Goal: Information Seeking & Learning: Learn about a topic

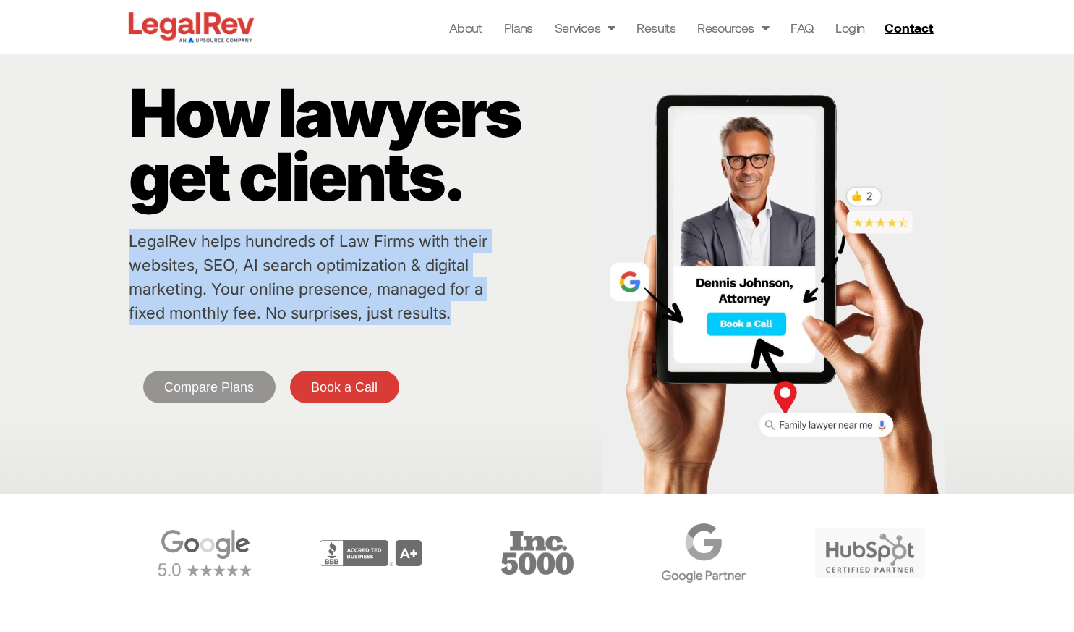
drag, startPoint x: 467, startPoint y: 315, endPoint x: 132, endPoint y: 248, distance: 341.5
click at [132, 248] on p "LegalRev helps hundreds of Law Firms with their websites, SEO, AI search optimi…" at bounding box center [321, 276] width 385 height 95
copy link "LegalRev helps hundreds of Law Firms with their websites, SEO, AI search optimi…"
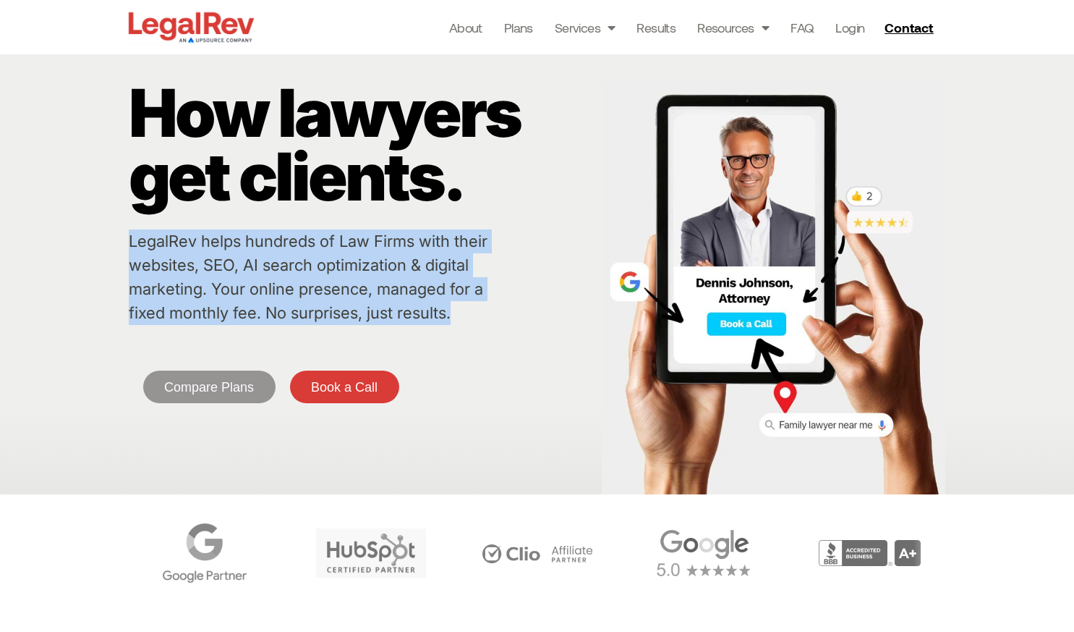
click at [428, 326] on div "LegalRev helps hundreds of Law Firms with their websites, SEO, AI search optimi…" at bounding box center [321, 279] width 385 height 101
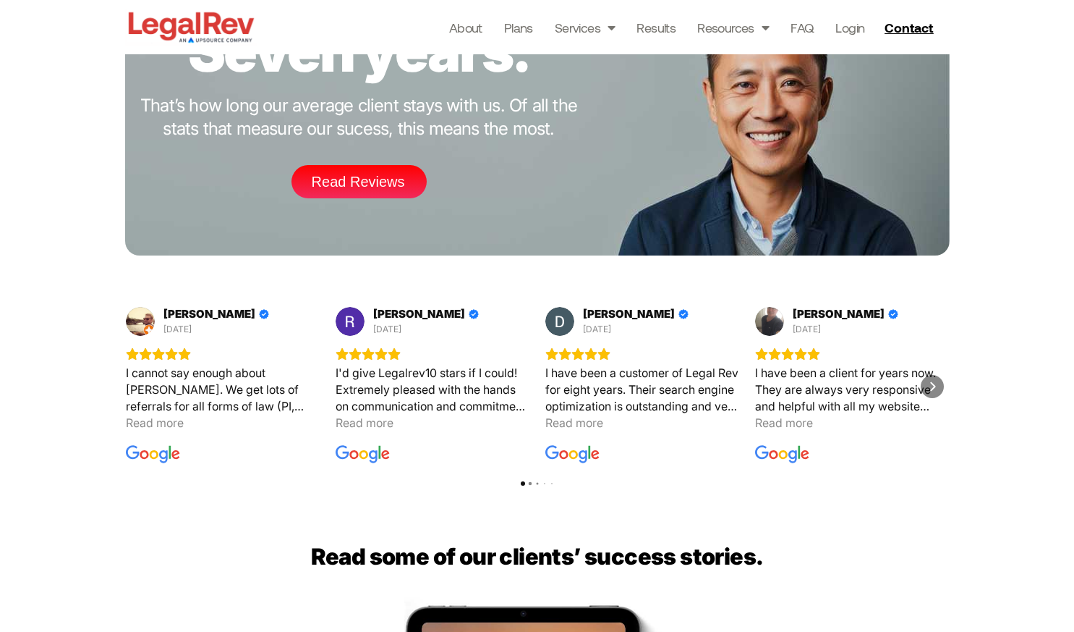
scroll to position [1723, 0]
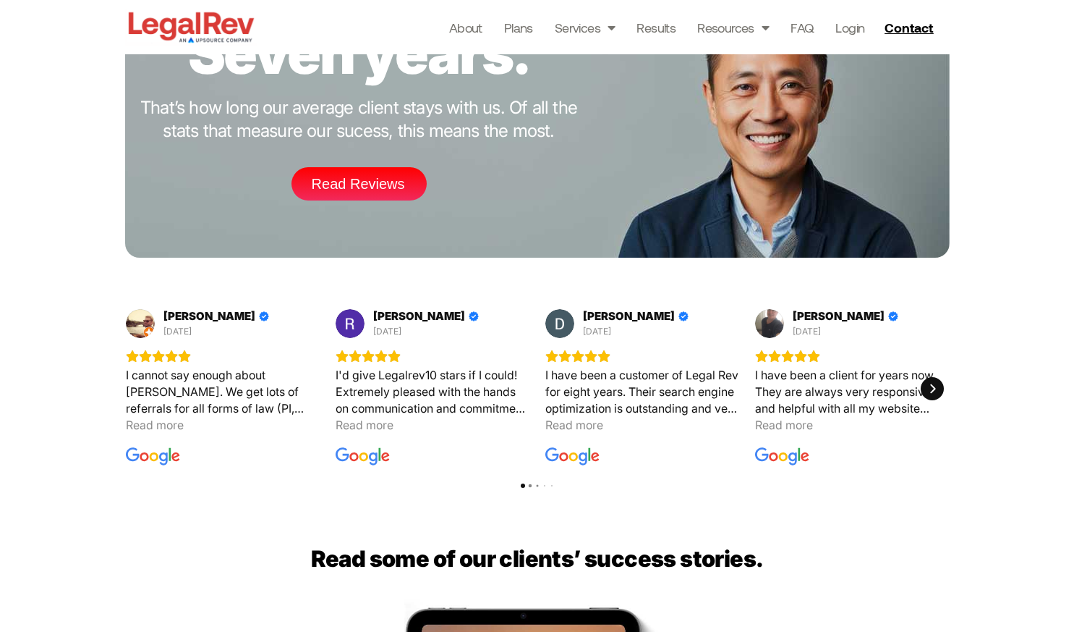
click at [932, 390] on icon "Next" at bounding box center [932, 388] width 5 height 9
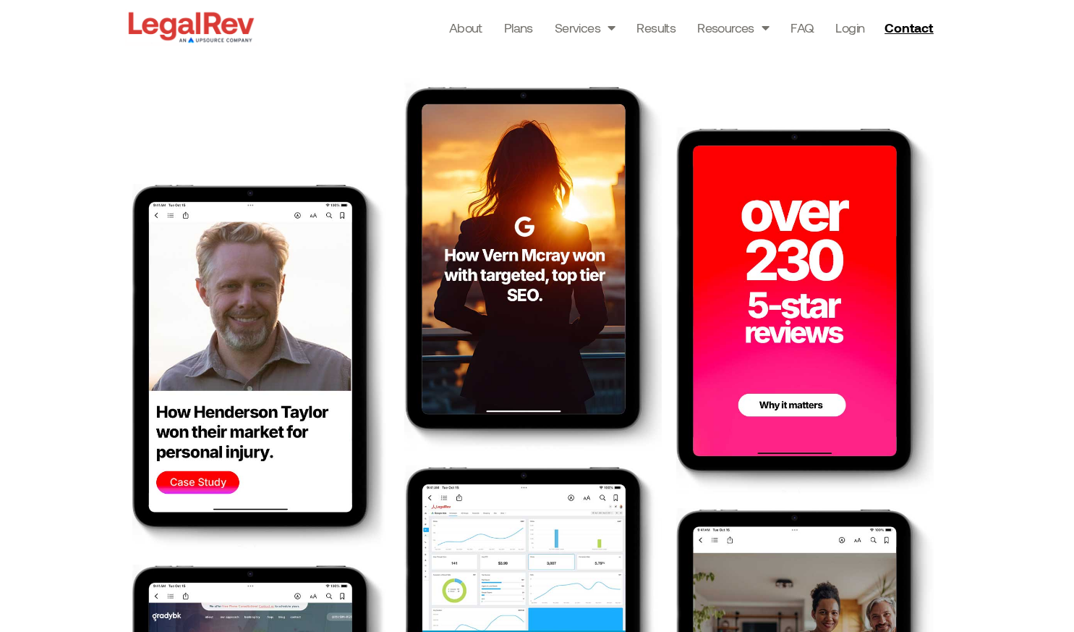
scroll to position [2249, 0]
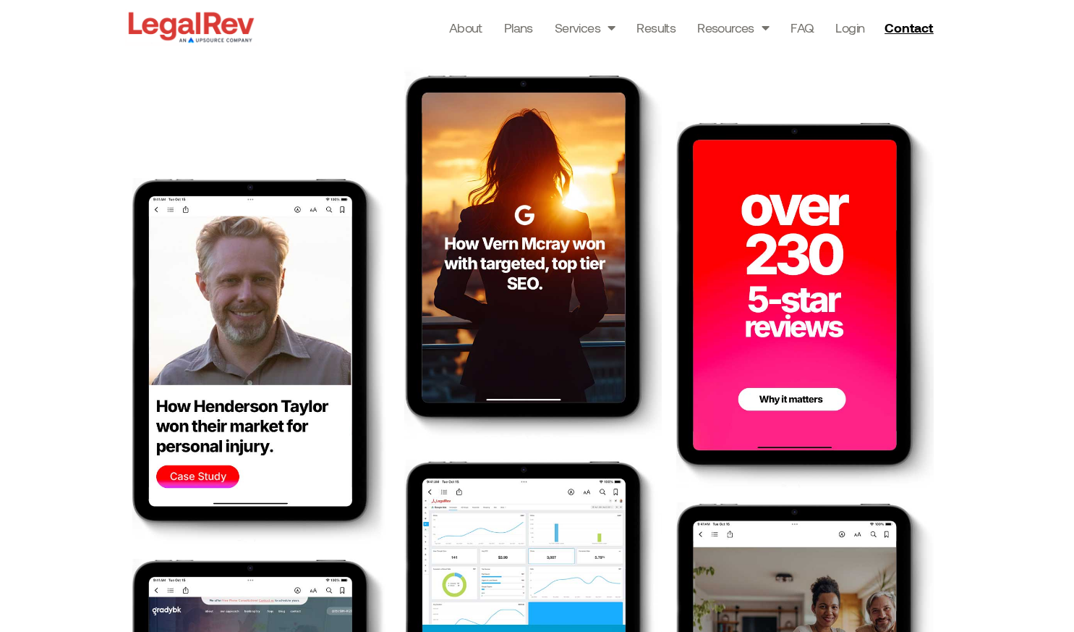
click at [532, 248] on img at bounding box center [533, 251] width 258 height 375
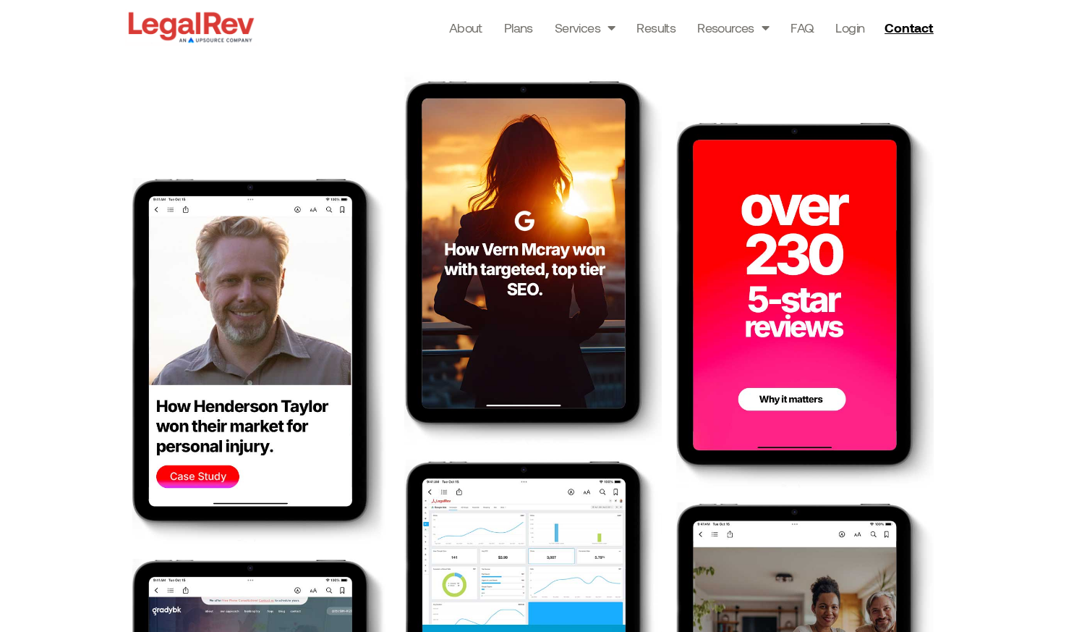
scroll to position [2635, 0]
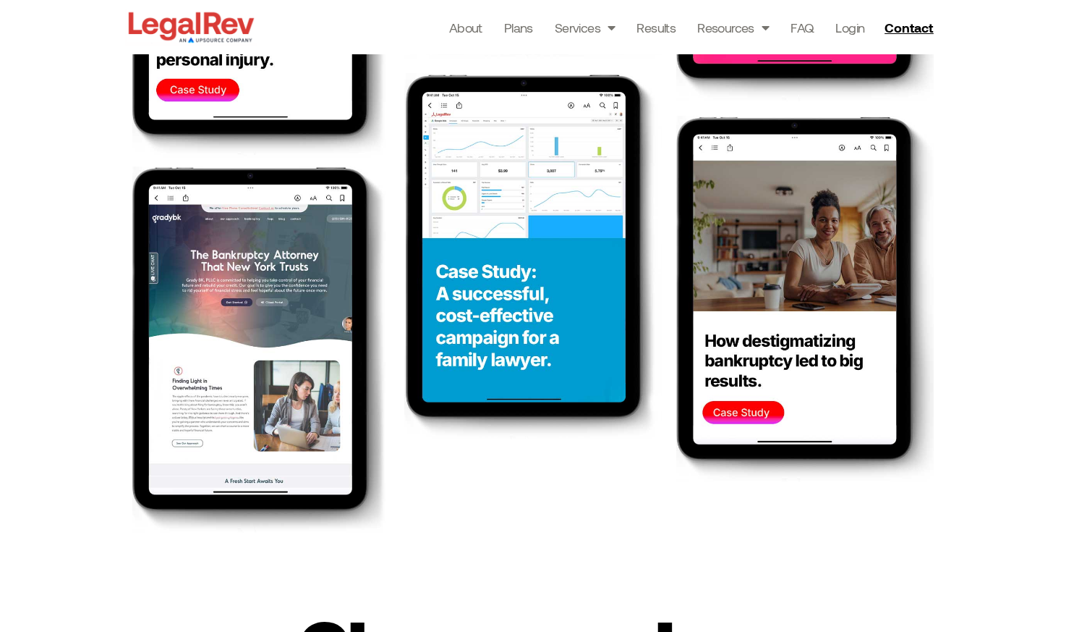
click at [209, 394] on img at bounding box center [261, 349] width 258 height 366
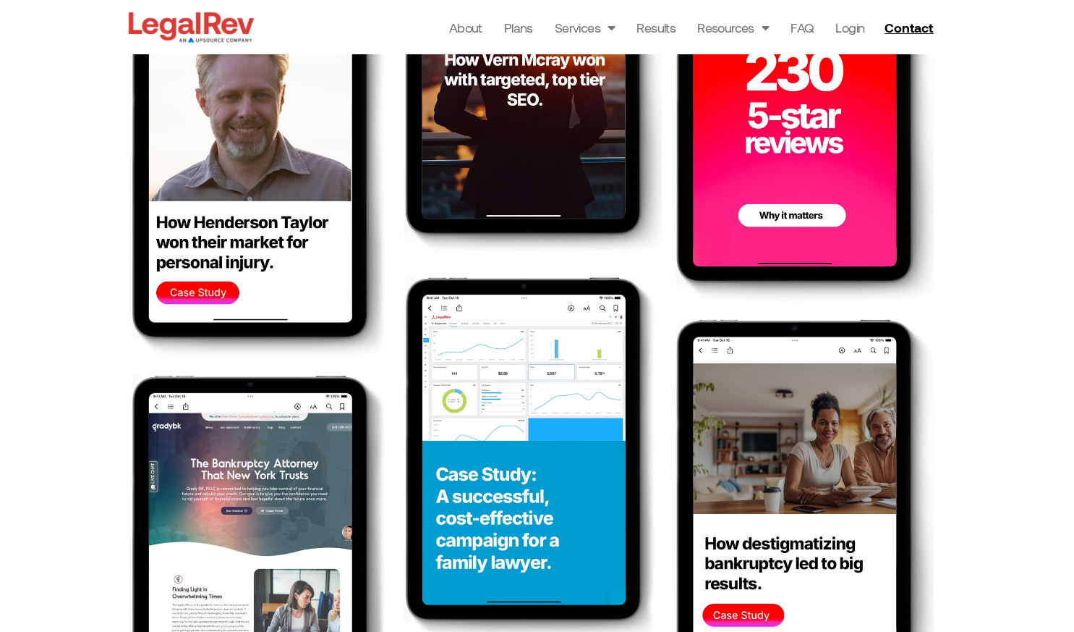
scroll to position [2438, 0]
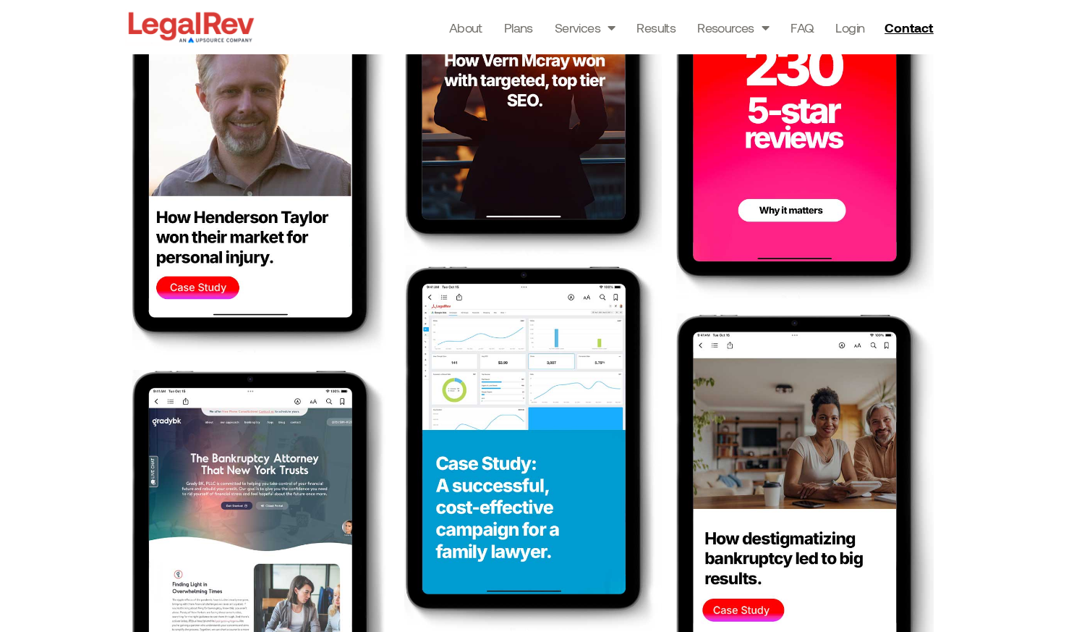
click at [498, 365] on img at bounding box center [533, 448] width 258 height 366
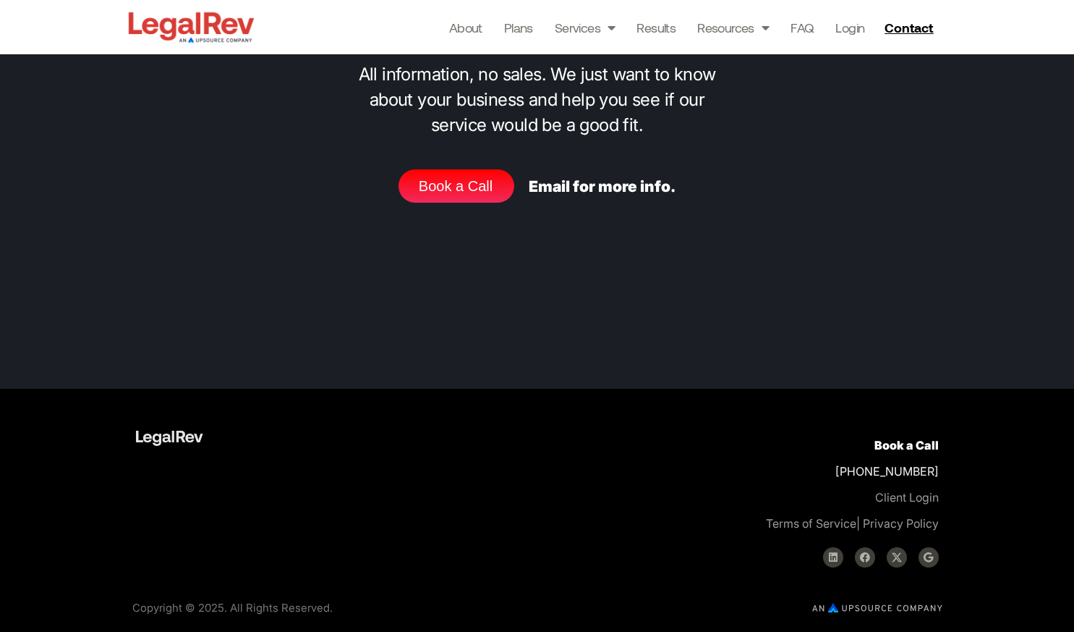
scroll to position [5787, 0]
click at [833, 608] on img at bounding box center [877, 607] width 130 height 9
click at [881, 608] on img at bounding box center [877, 607] width 130 height 9
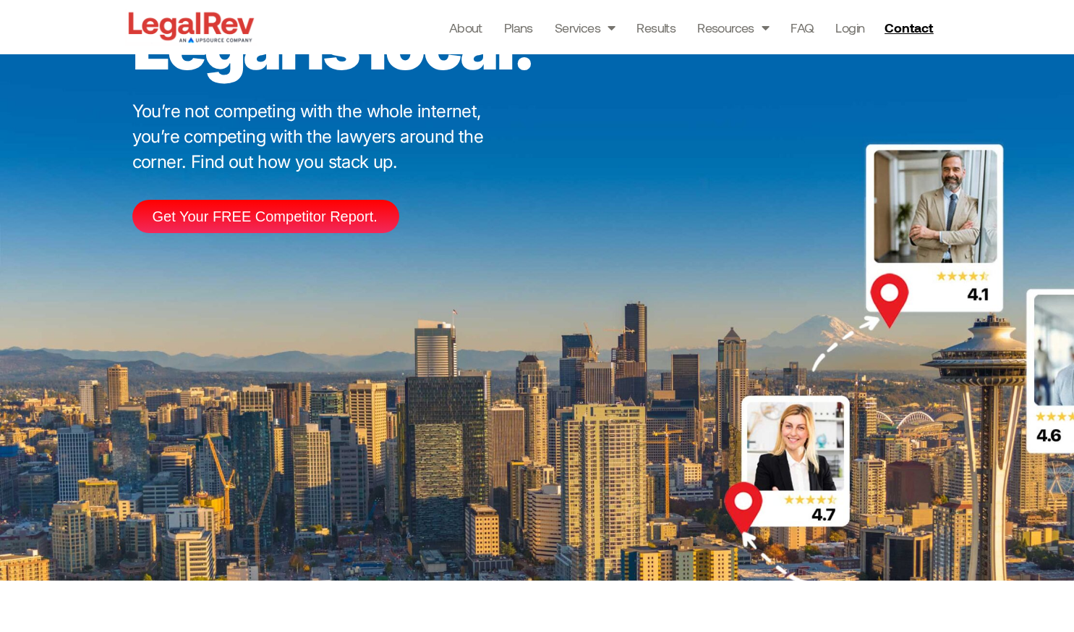
scroll to position [3899, 0]
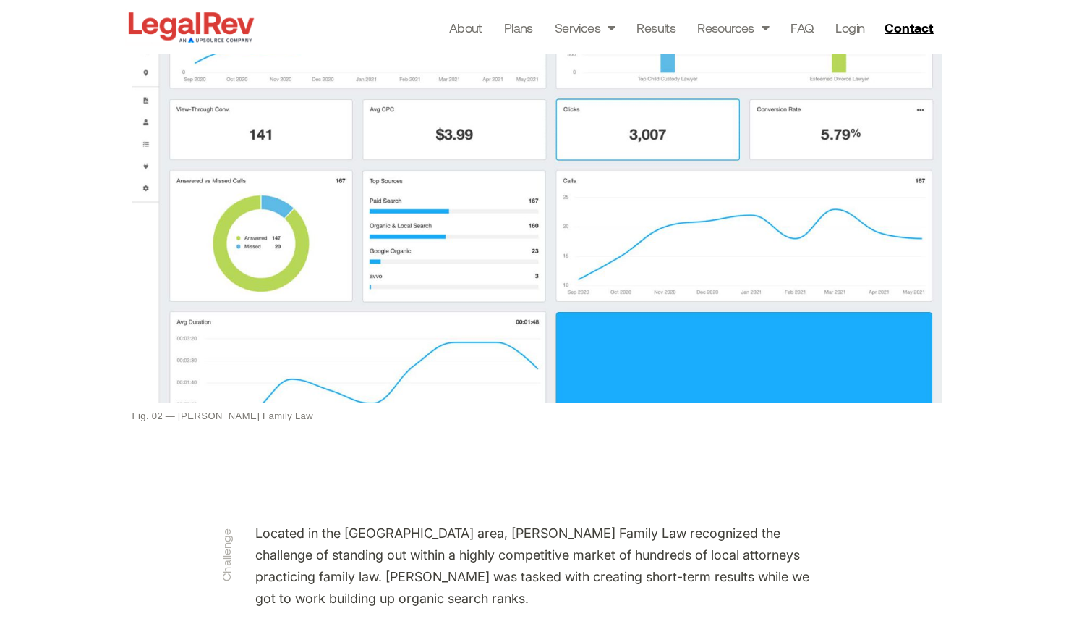
scroll to position [1240, 0]
